Goal: Task Accomplishment & Management: Use online tool/utility

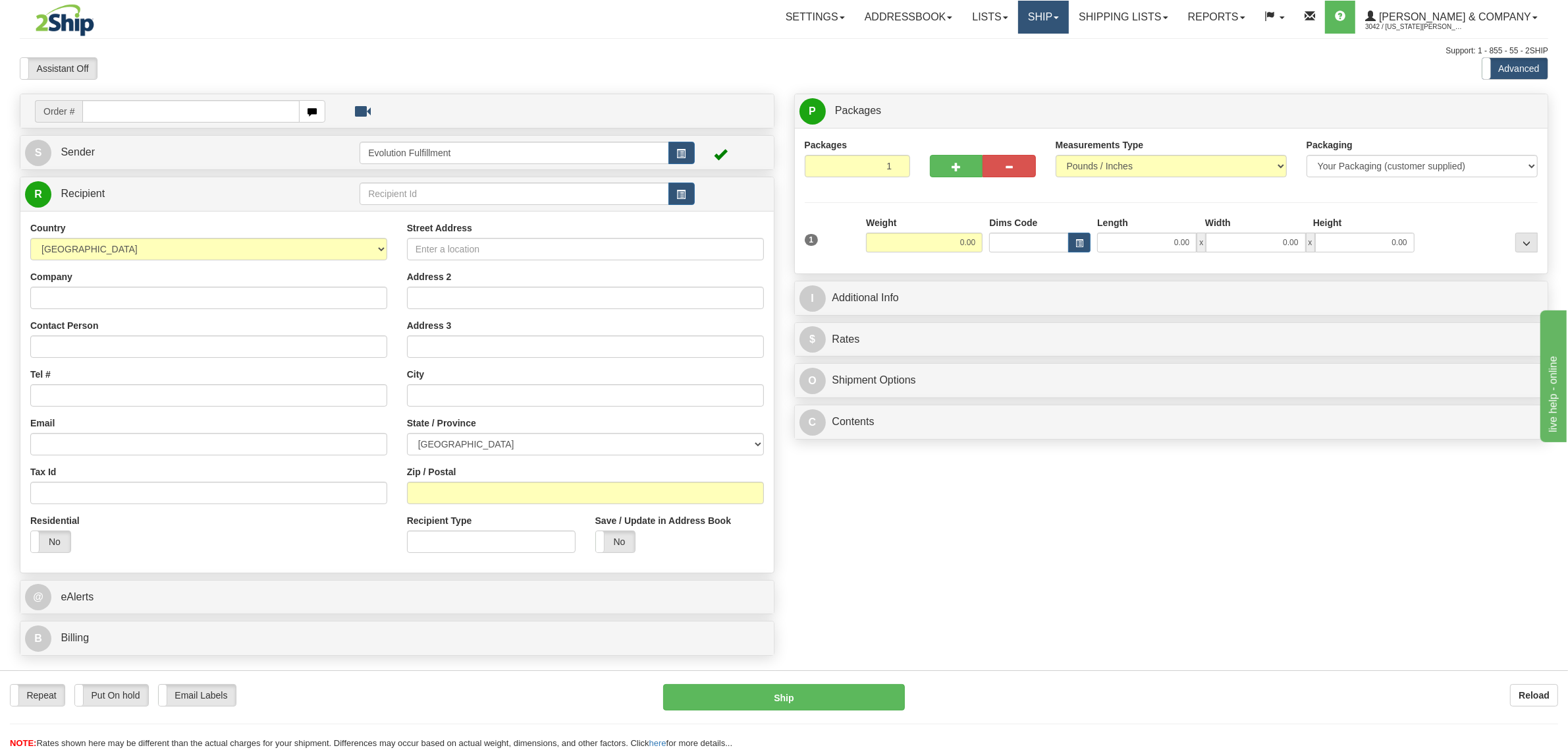
click at [1069, 10] on link "Ship" at bounding box center [1043, 17] width 51 height 33
click at [1055, 64] on span "OnHold / Order Queue" at bounding box center [1008, 63] width 92 height 11
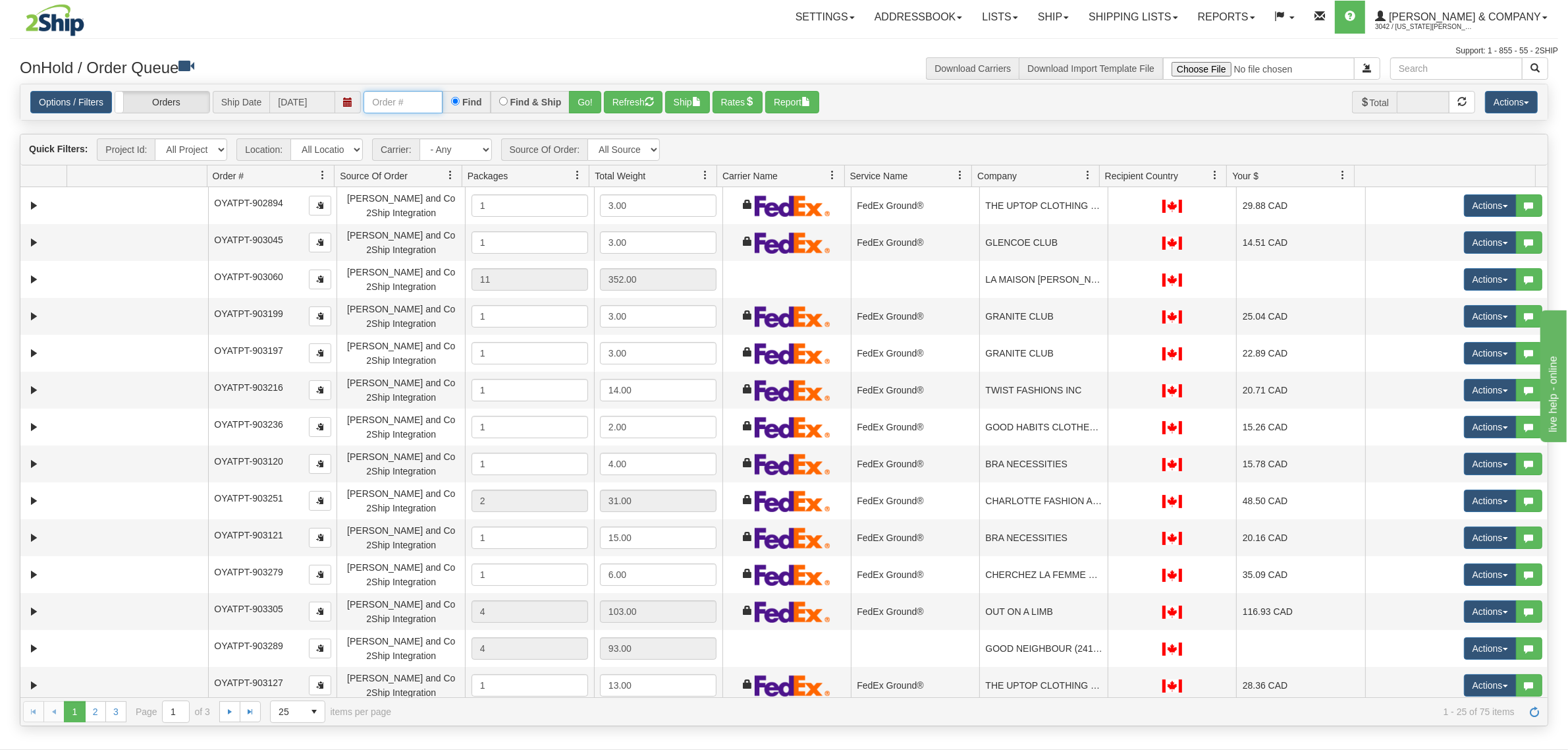
click at [429, 96] on input "text" at bounding box center [403, 101] width 79 height 23
click at [604, 104] on div "Options / Filters Group Shipments Orders Ship Date [DATE] OYATPT-903829 Find Fi…" at bounding box center [784, 101] width 1507 height 23
click at [597, 102] on button "Go!" at bounding box center [585, 101] width 32 height 23
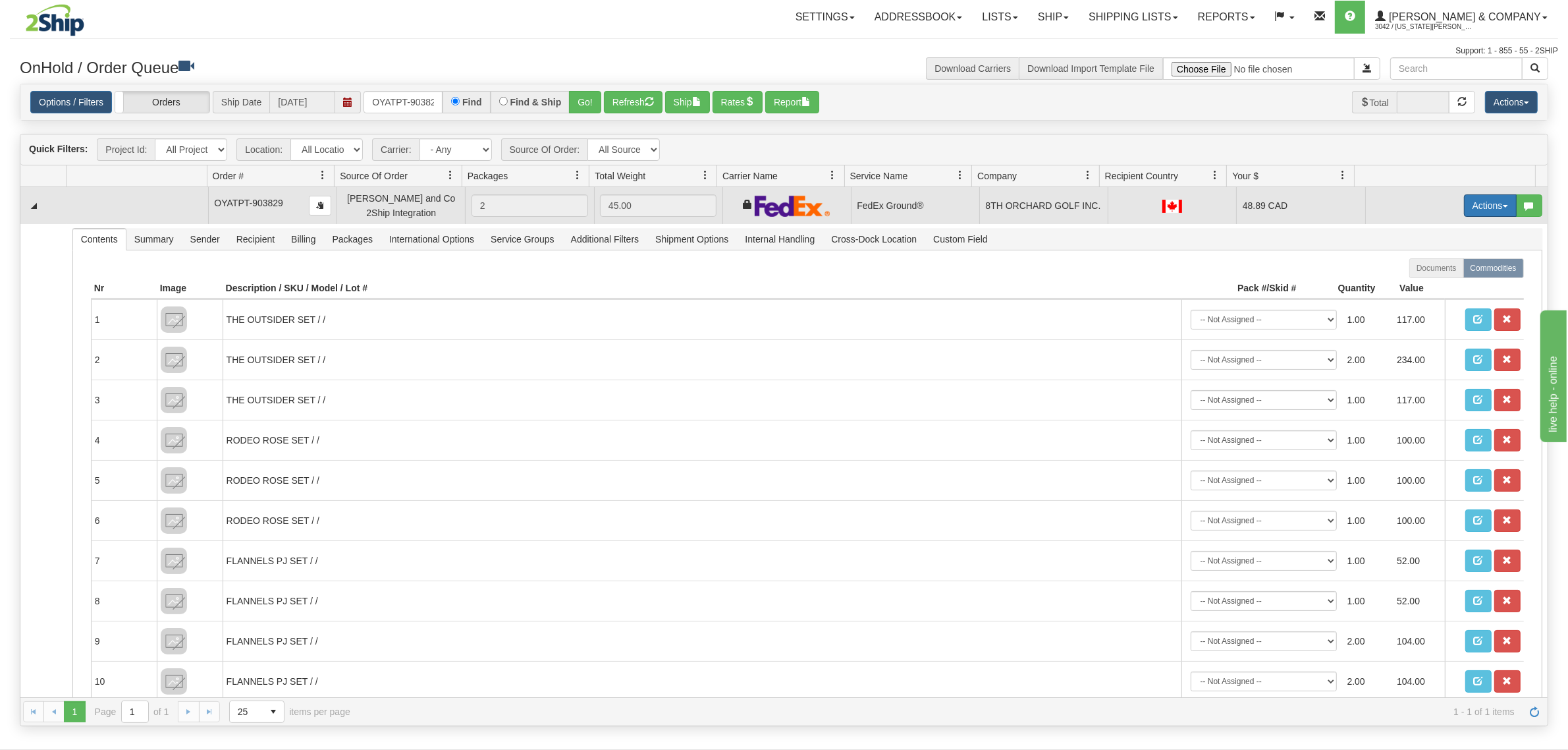
click at [1482, 204] on button "Actions" at bounding box center [1489, 205] width 53 height 23
click at [1424, 283] on span "Ship" at bounding box center [1438, 281] width 28 height 11
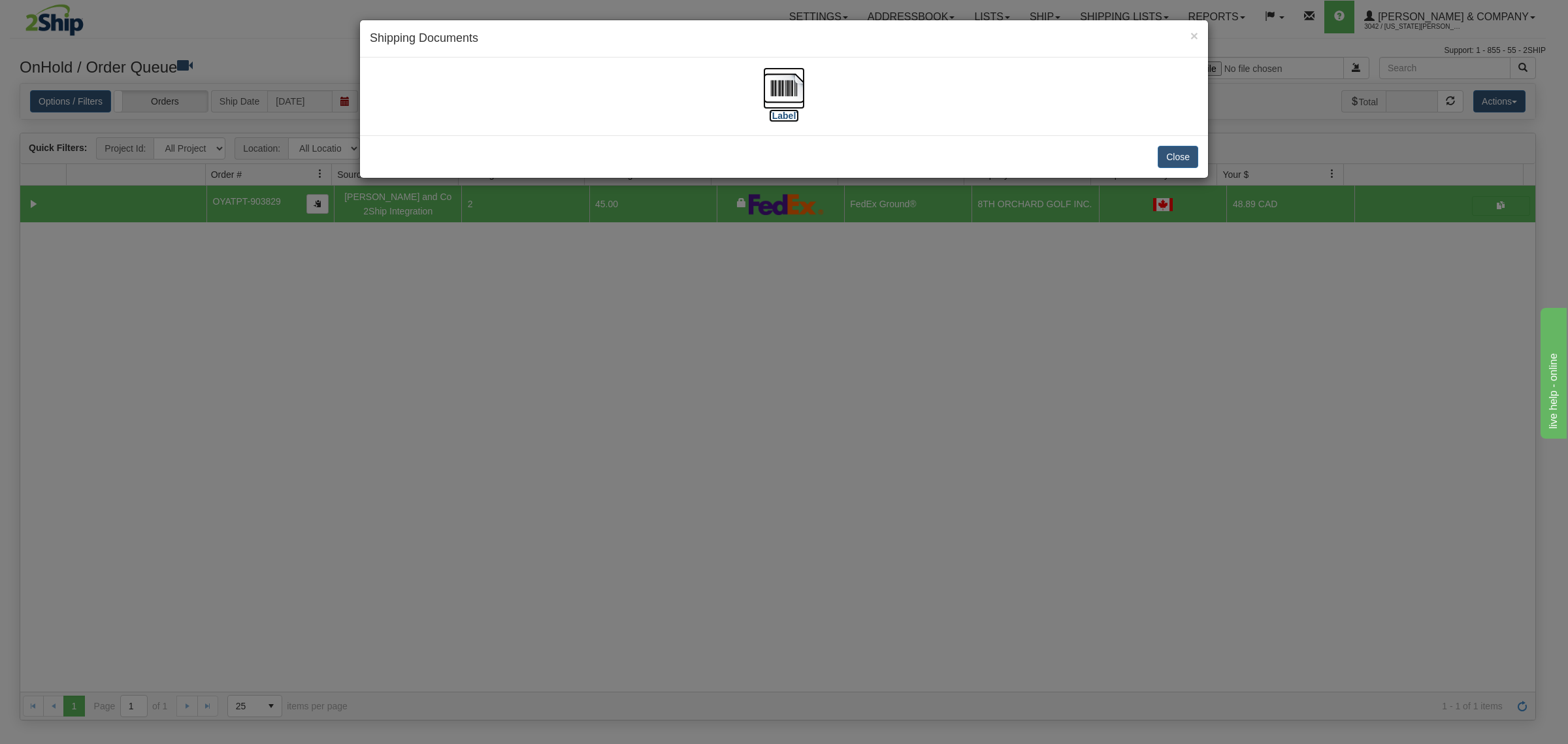
click at [784, 89] on img at bounding box center [784, 88] width 41 height 41
drag, startPoint x: 1184, startPoint y: 158, endPoint x: 1170, endPoint y: 17, distance: 141.7
click at [1184, 157] on button "Close" at bounding box center [1177, 157] width 40 height 23
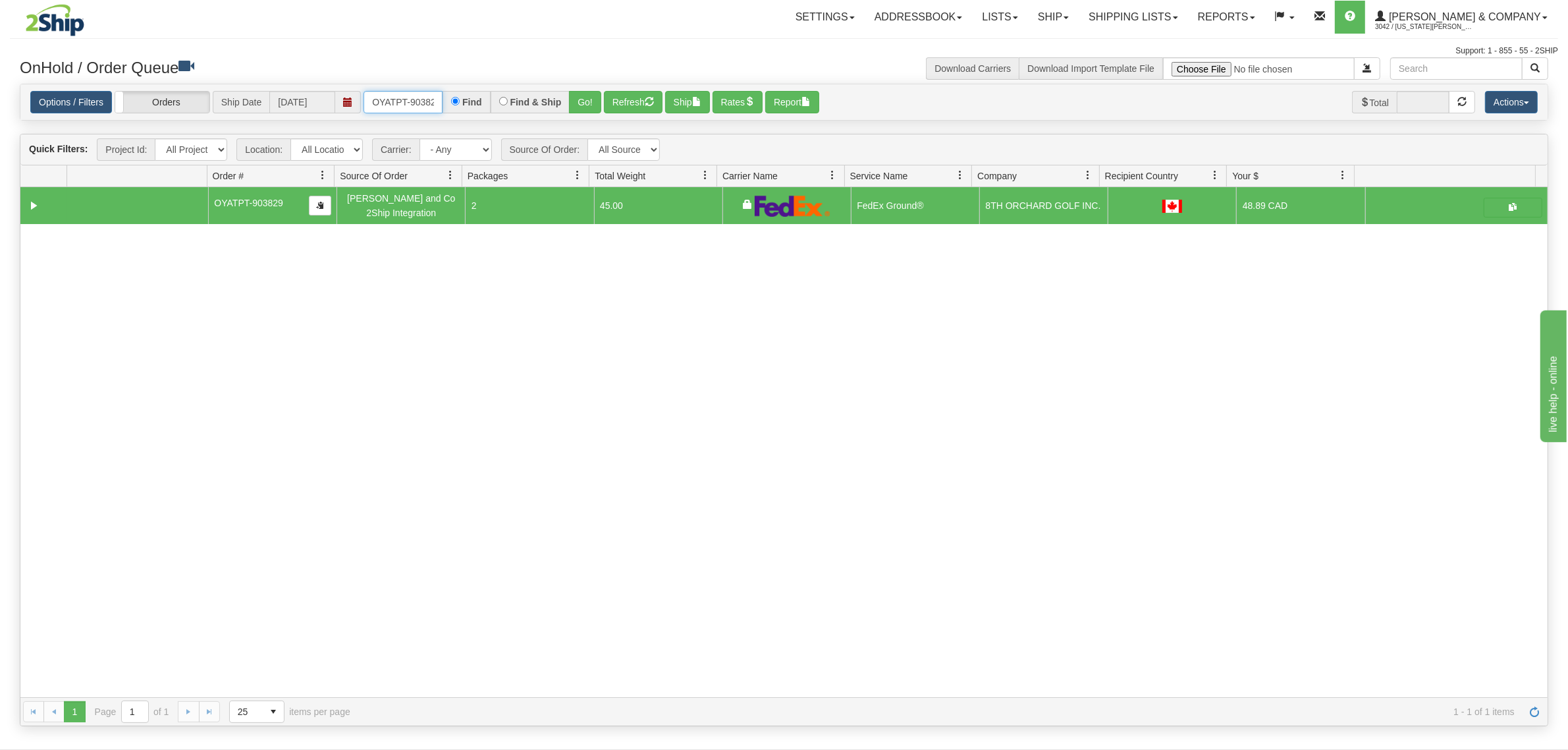
click at [409, 108] on input "OYATPT-903829" at bounding box center [403, 101] width 79 height 23
type input "OTOFRW1180-1"
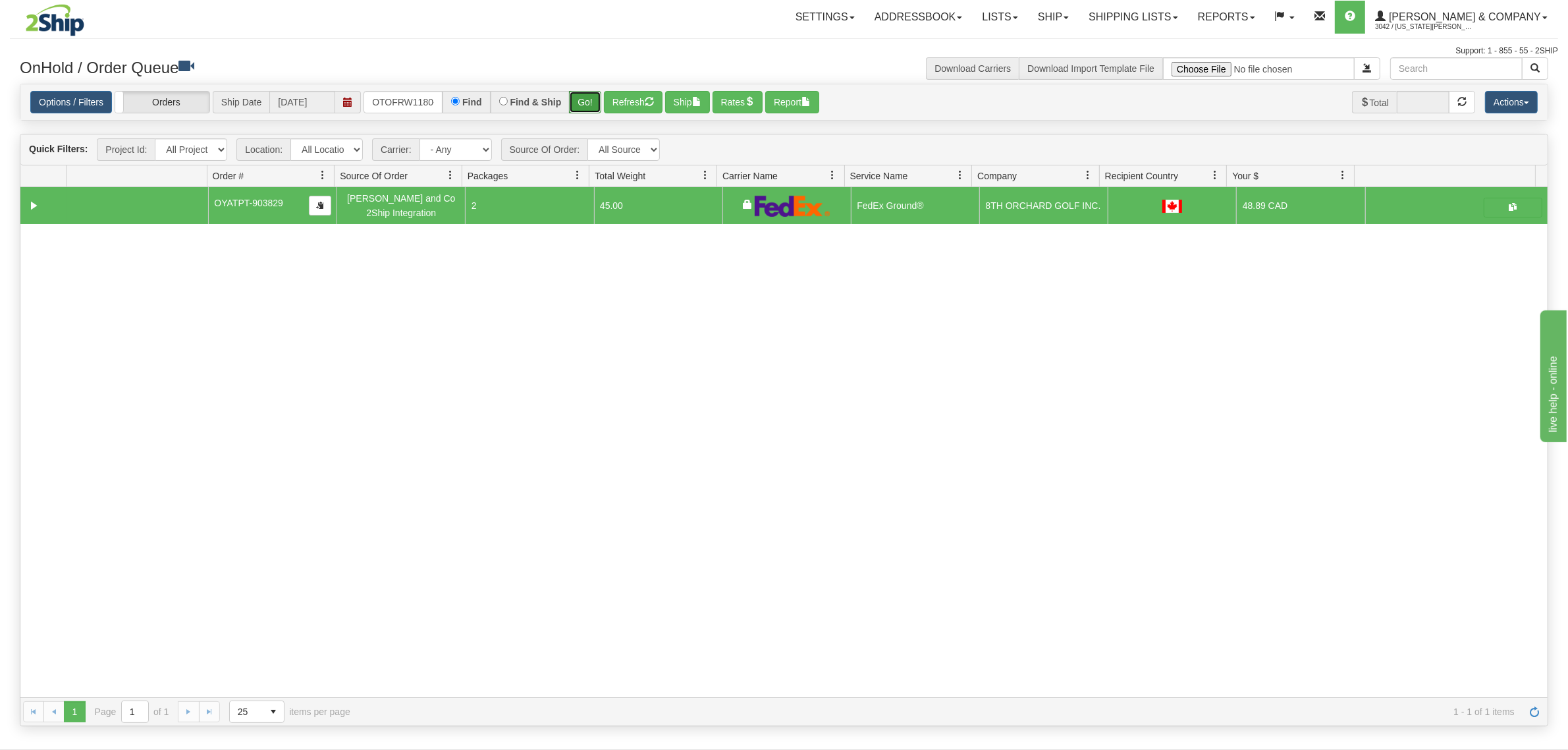
click at [596, 102] on button "Go!" at bounding box center [585, 101] width 32 height 23
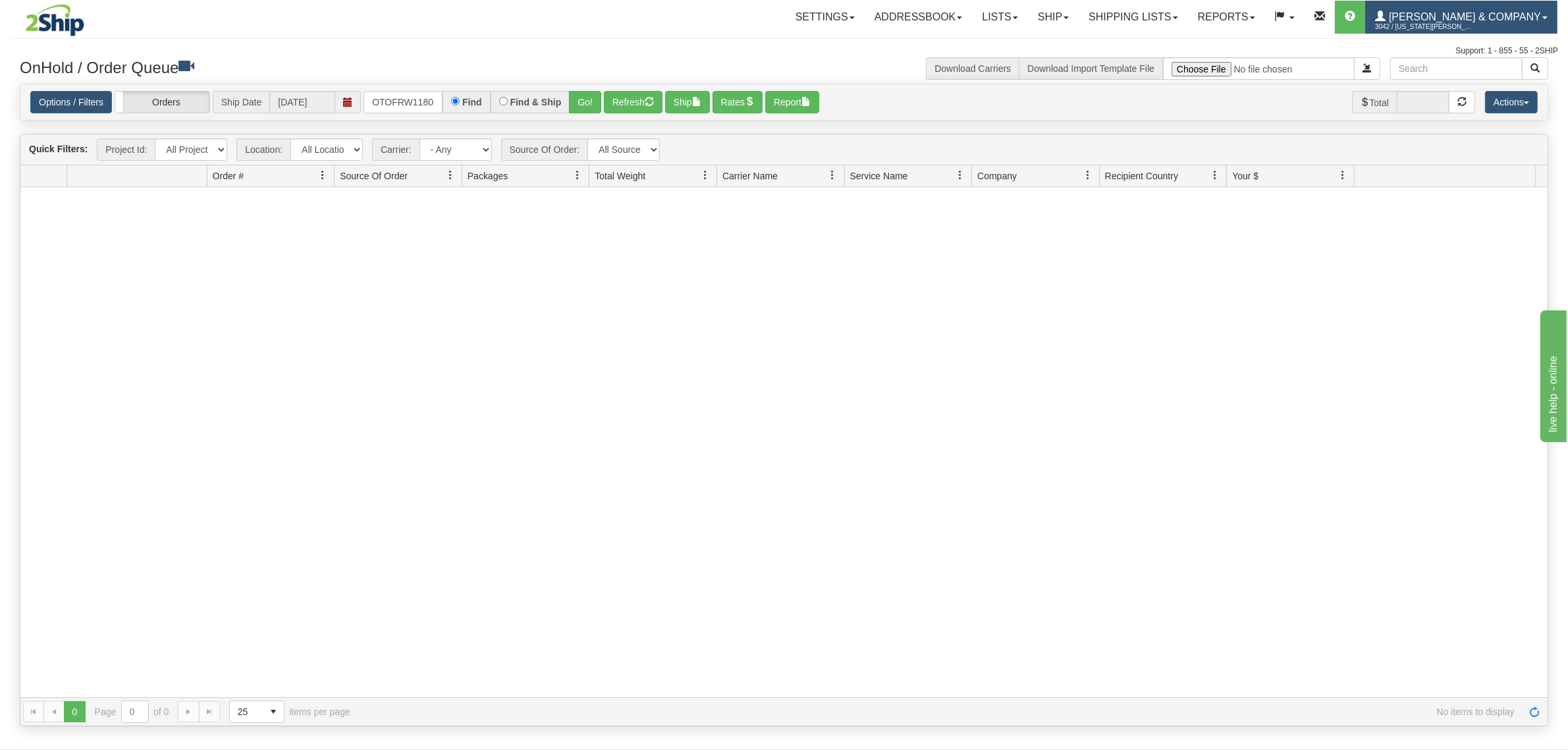
click at [1479, 10] on link "[PERSON_NAME] & Company 3042 / [US_STATE] [PERSON_NAME]" at bounding box center [1461, 17] width 192 height 33
click at [1476, 77] on span "LOG OUT" at bounding box center [1470, 80] width 42 height 11
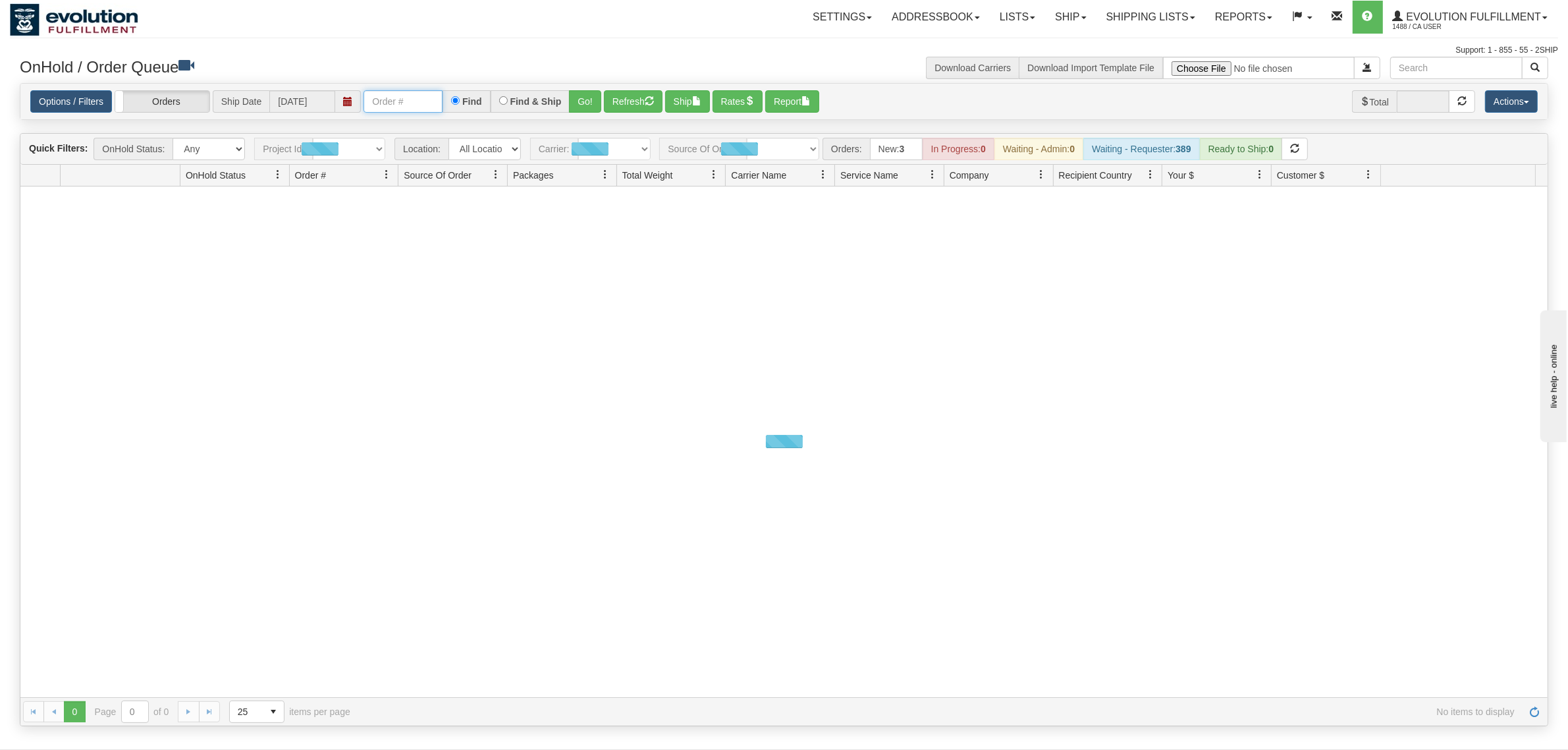
click at [413, 99] on input "text" at bounding box center [403, 101] width 79 height 23
